Goal: Task Accomplishment & Management: Manage account settings

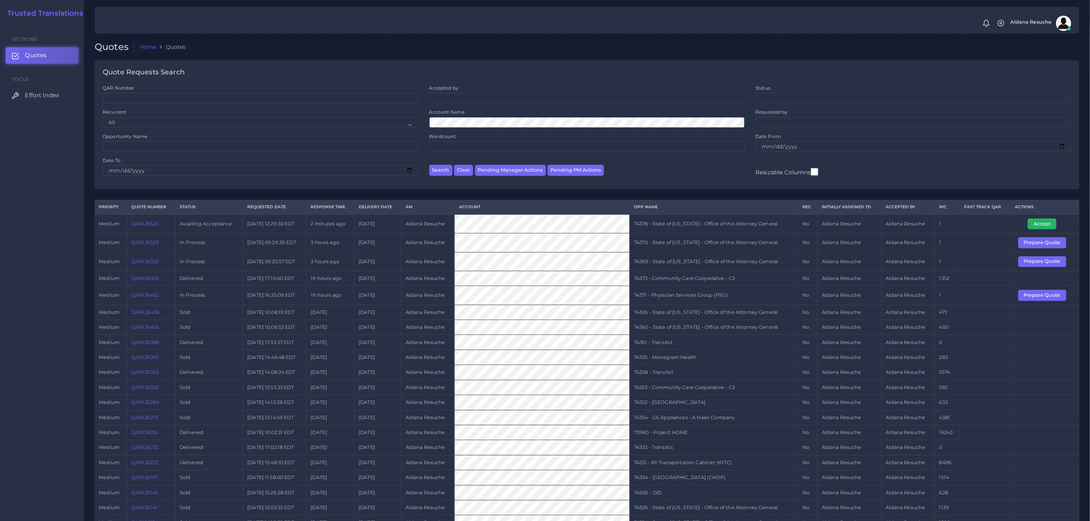
drag, startPoint x: 1035, startPoint y: 228, endPoint x: 1011, endPoint y: 235, distance: 24.5
click at [1035, 228] on button "Accept" at bounding box center [1042, 224] width 29 height 11
click at [696, 228] on td "74378 - State of [US_STATE] - Office of the Attorney General" at bounding box center [714, 223] width 168 height 19
click at [695, 231] on td "74378 - State of [US_STATE] - Office of the Attorney General" at bounding box center [714, 223] width 168 height 19
click at [694, 234] on td "74378 - State of [US_STATE] - Office of the Attorney General" at bounding box center [714, 223] width 168 height 19
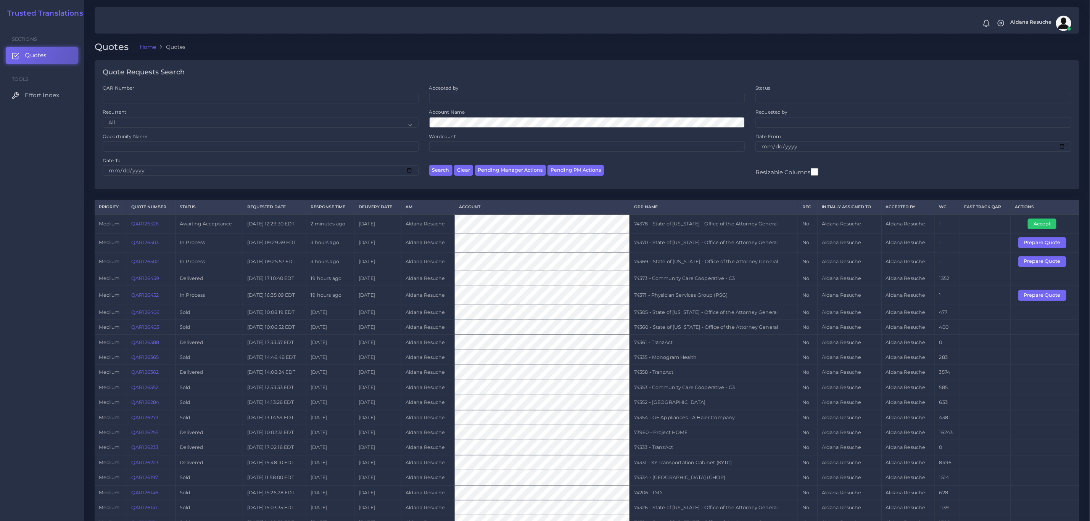
click at [697, 225] on td "74378 - State of [US_STATE] - Office of the Attorney General" at bounding box center [714, 223] width 168 height 19
copy tr "74378 - State of [US_STATE] - Office of the Attorney General"
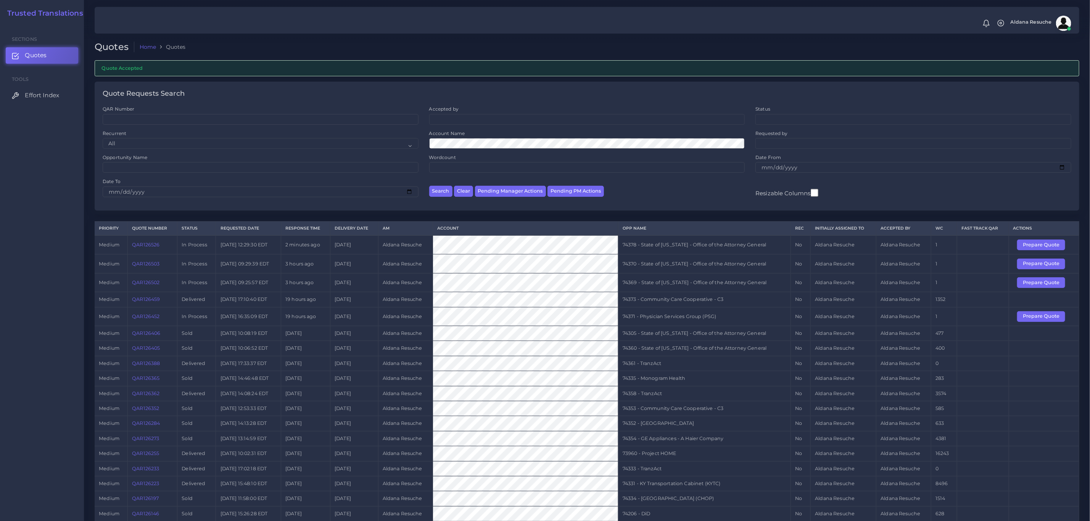
click at [773, 320] on td "74371 - Physician Services Group (PSG)" at bounding box center [704, 316] width 173 height 19
click at [653, 347] on td "74360 - State of [US_STATE] - Office of the Attorney General" at bounding box center [704, 348] width 173 height 15
click at [631, 341] on td "74305 - State of [US_STATE] - Office of the Attorney General" at bounding box center [704, 333] width 173 height 15
